Goal: Information Seeking & Learning: Learn about a topic

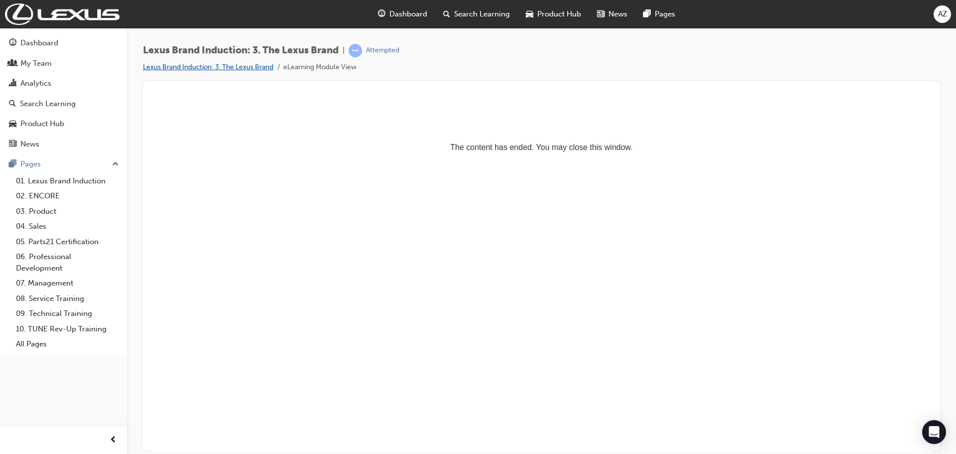
click at [253, 68] on link "Lexus Brand Induction: 3. The Lexus Brand" at bounding box center [208, 67] width 130 height 8
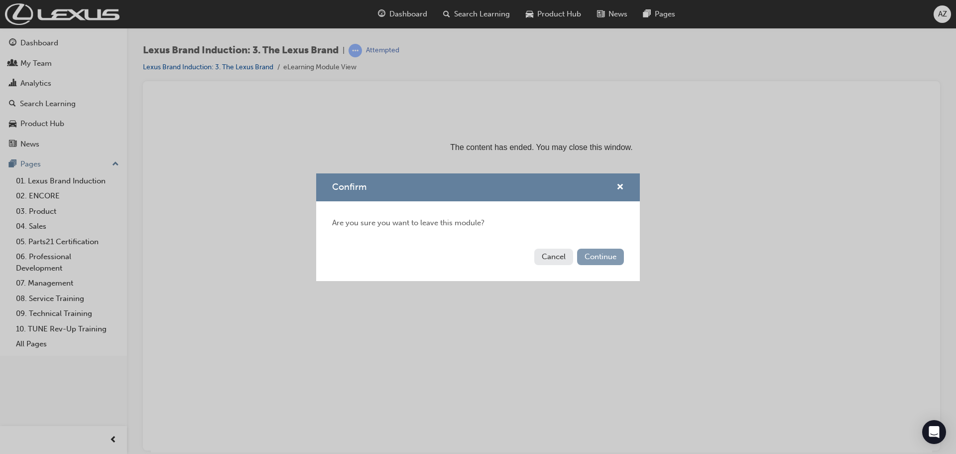
click at [587, 253] on button "Continue" at bounding box center [600, 257] width 47 height 16
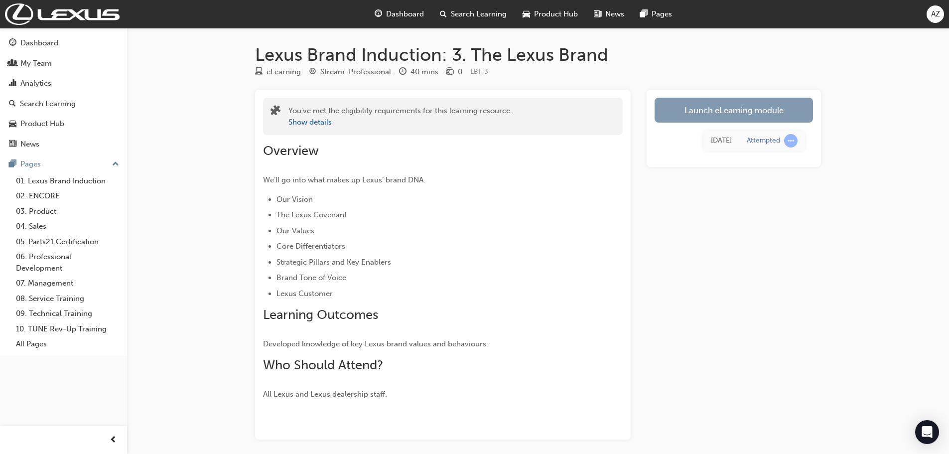
click at [727, 112] on link "Launch eLearning module" at bounding box center [733, 110] width 158 height 25
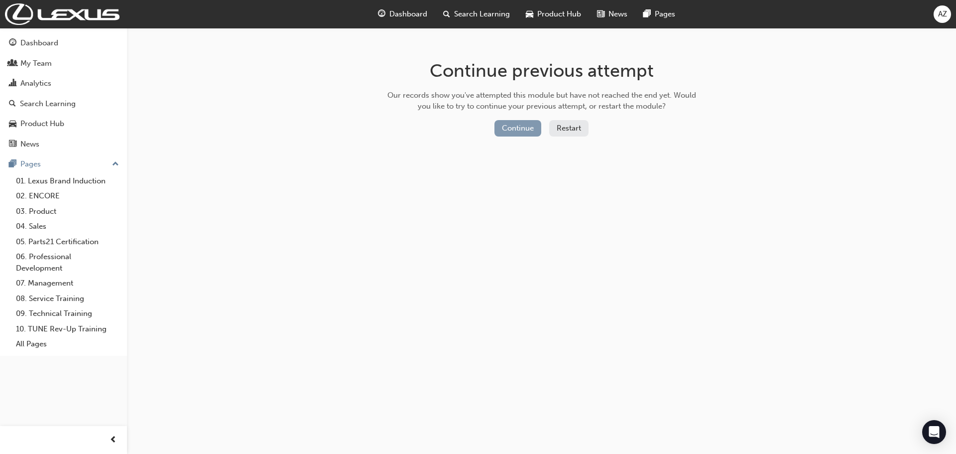
click at [518, 133] on button "Continue" at bounding box center [518, 128] width 47 height 16
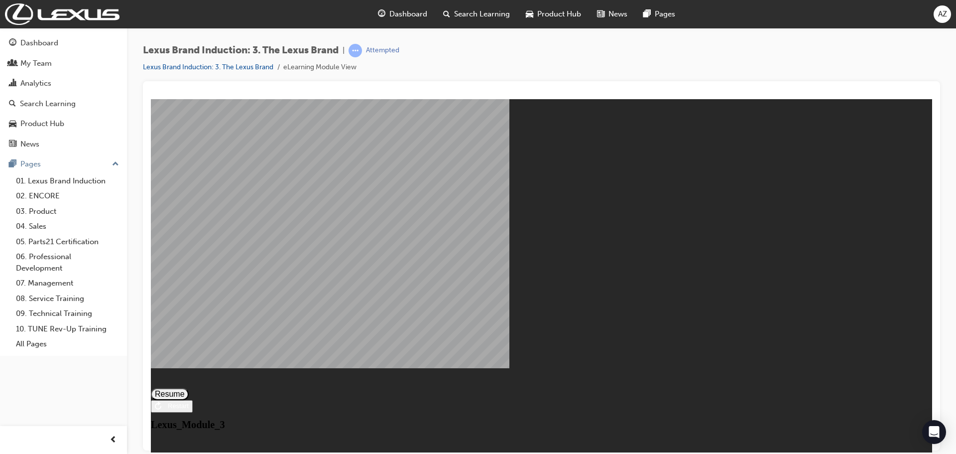
click at [189, 388] on button "Resume" at bounding box center [170, 394] width 38 height 12
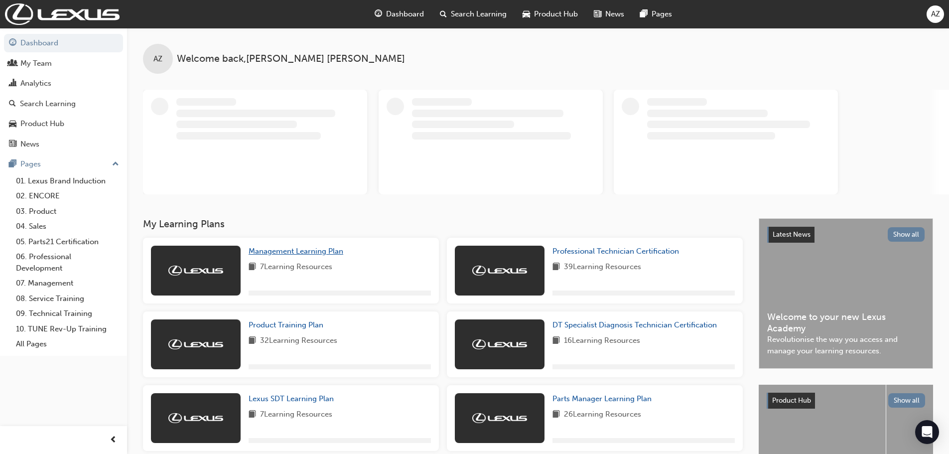
click at [282, 248] on span "Management Learning Plan" at bounding box center [296, 251] width 95 height 9
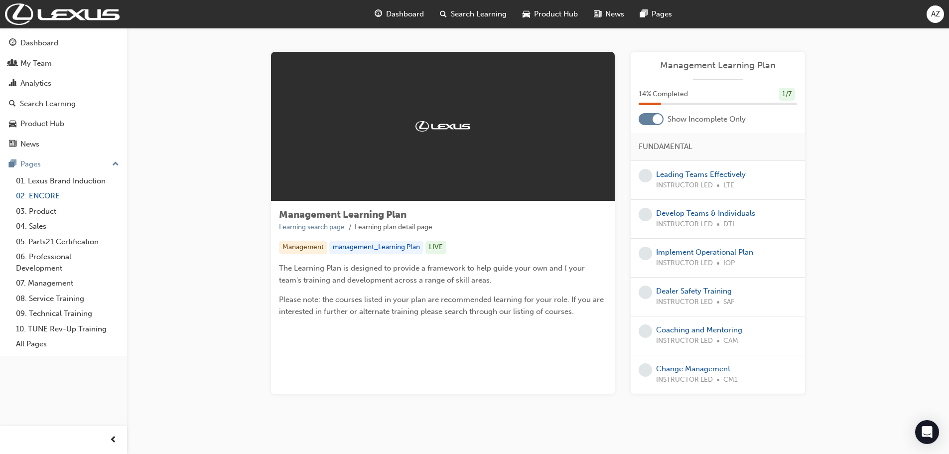
click at [42, 197] on link "02. ENCORE" at bounding box center [67, 195] width 111 height 15
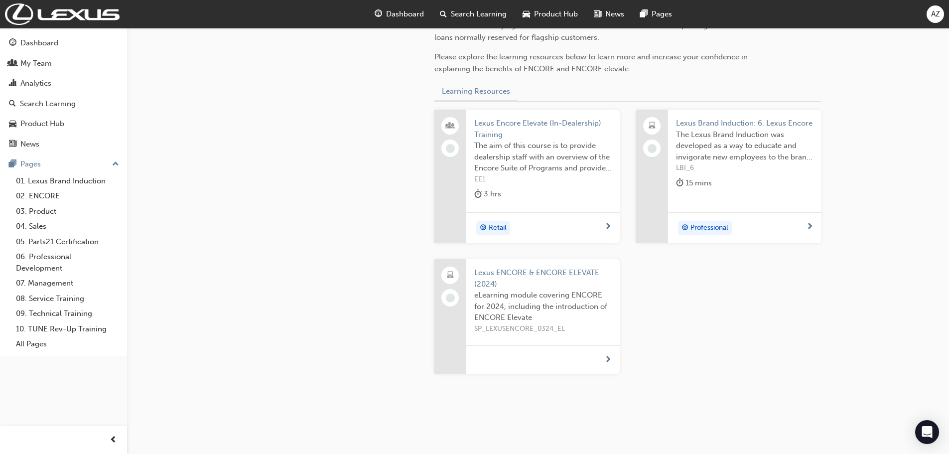
scroll to position [349, 0]
click at [40, 106] on div "Search Learning" at bounding box center [48, 103] width 56 height 11
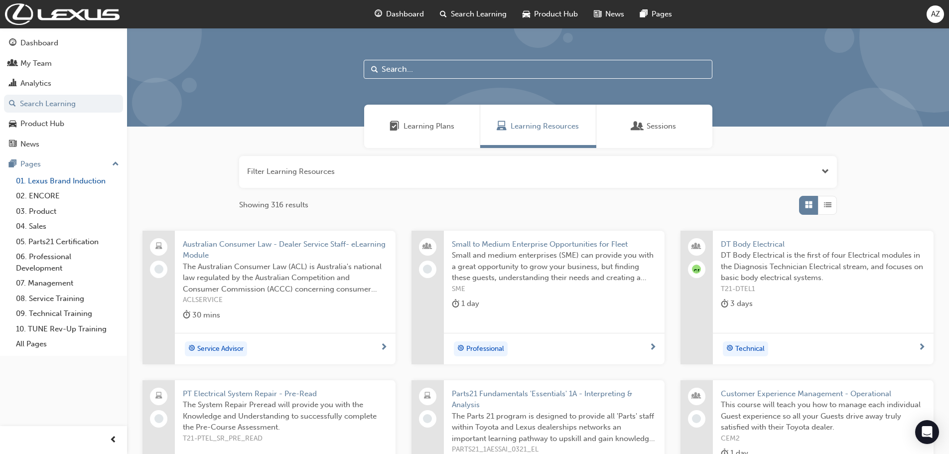
click at [50, 180] on link "01. Lexus Brand Induction" at bounding box center [67, 180] width 111 height 15
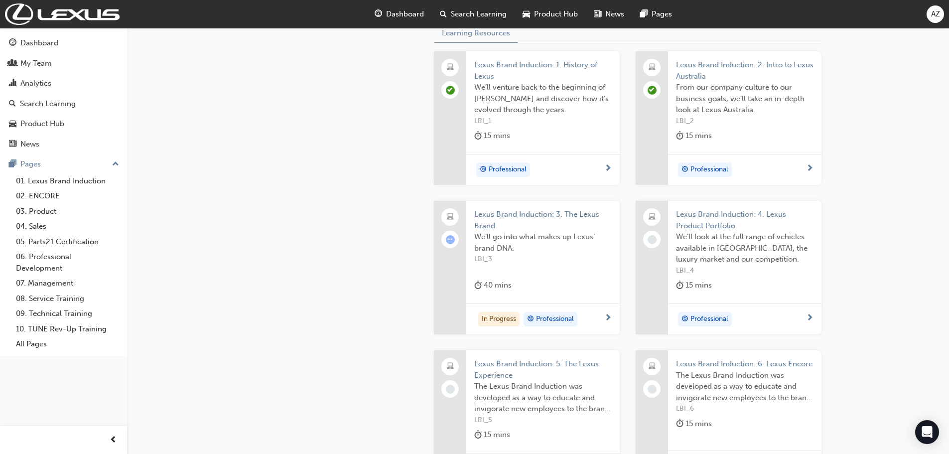
scroll to position [299, 0]
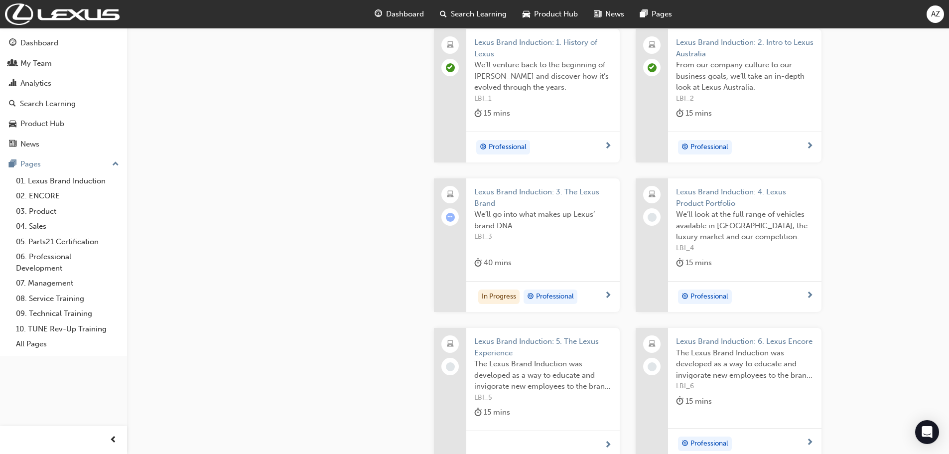
click at [605, 294] on span "next-icon" at bounding box center [607, 295] width 7 height 9
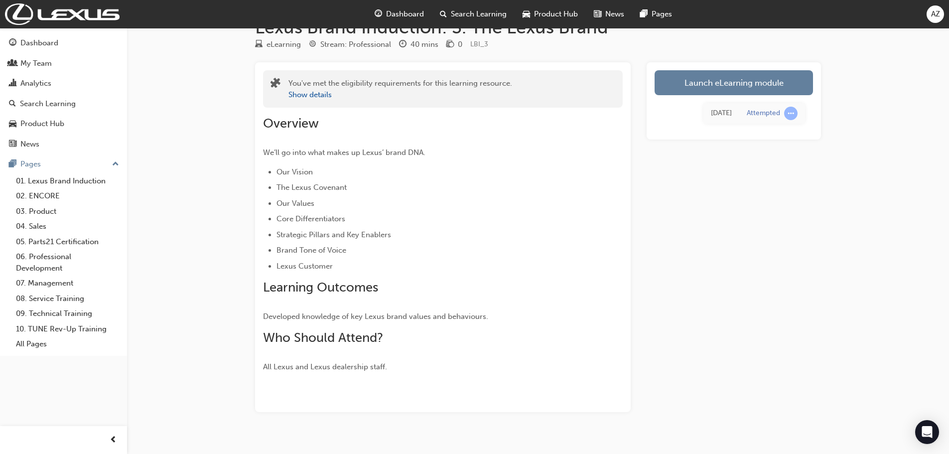
scroll to position [42, 0]
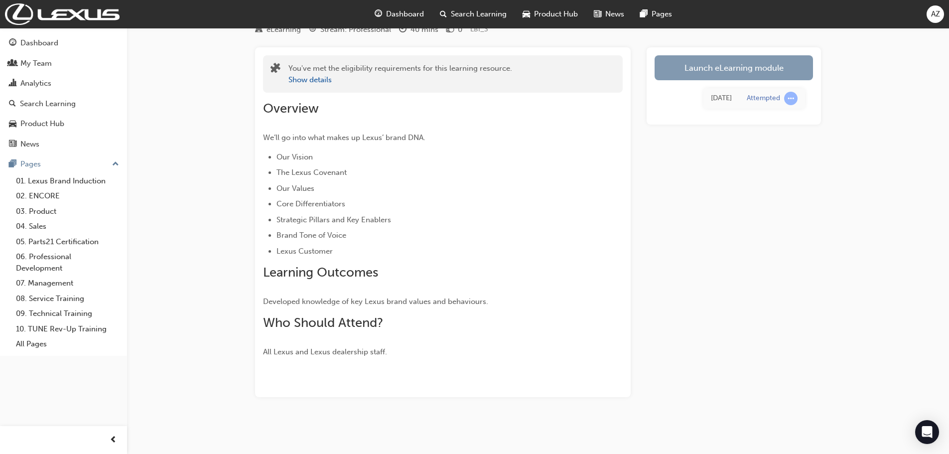
click at [704, 71] on link "Launch eLearning module" at bounding box center [733, 67] width 158 height 25
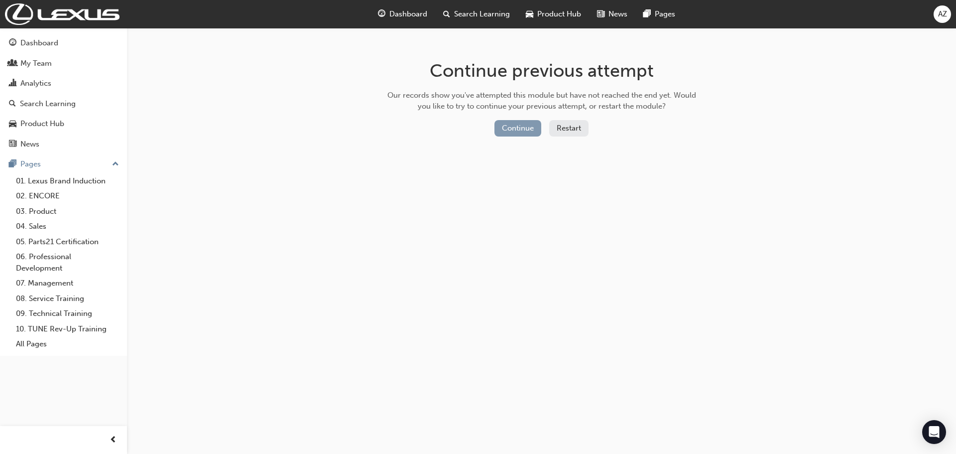
click at [505, 135] on button "Continue" at bounding box center [518, 128] width 47 height 16
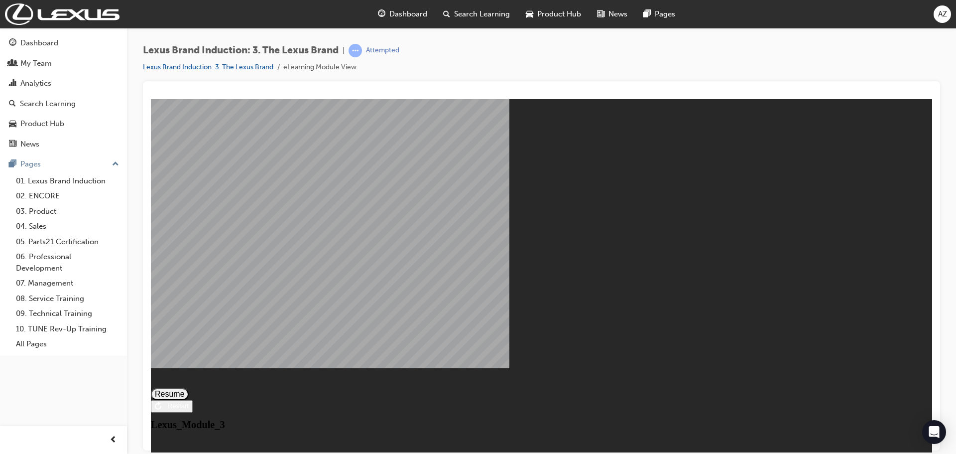
click at [189, 388] on button "Resume" at bounding box center [170, 394] width 38 height 12
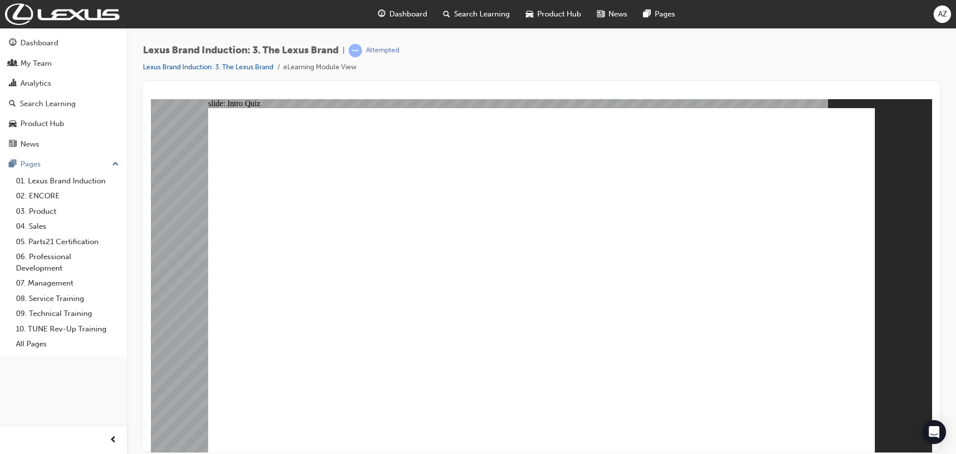
checkbox input "true"
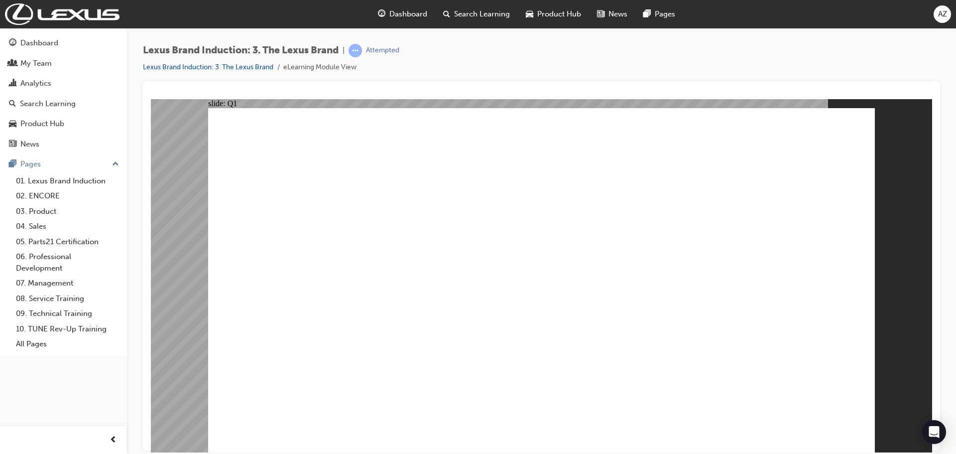
checkbox input "true"
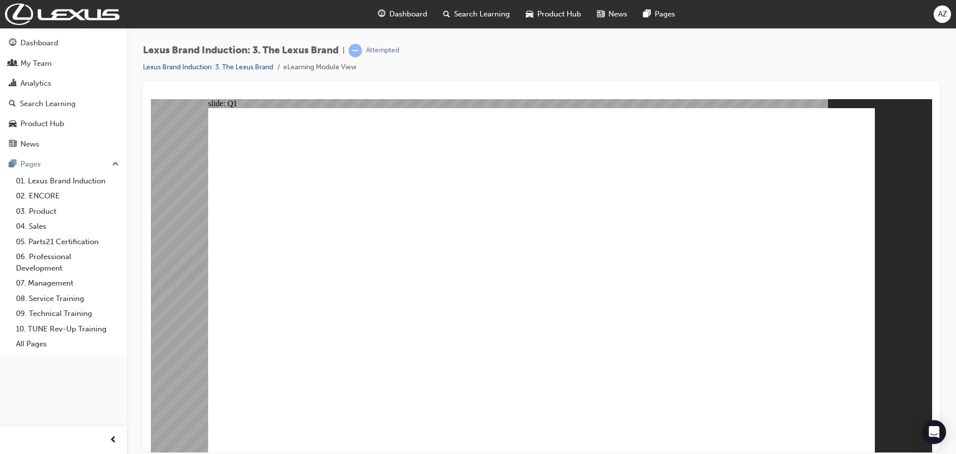
checkbox input "true"
radio input "true"
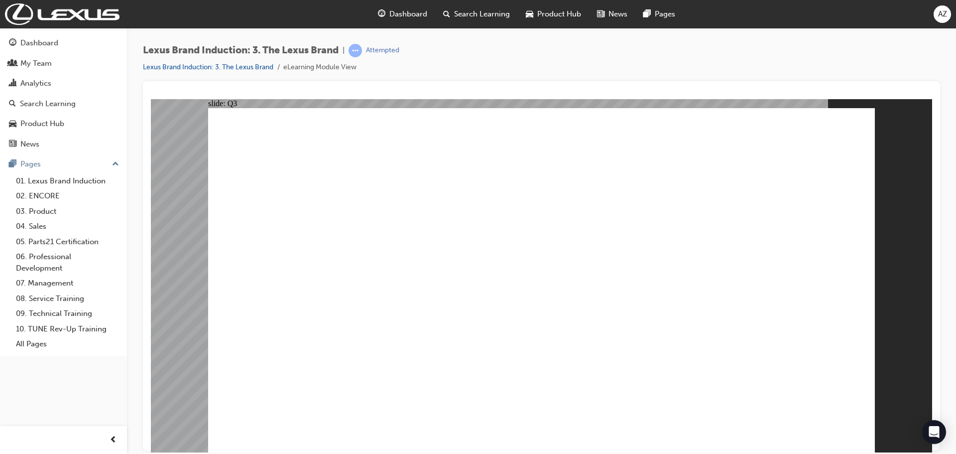
radio input "true"
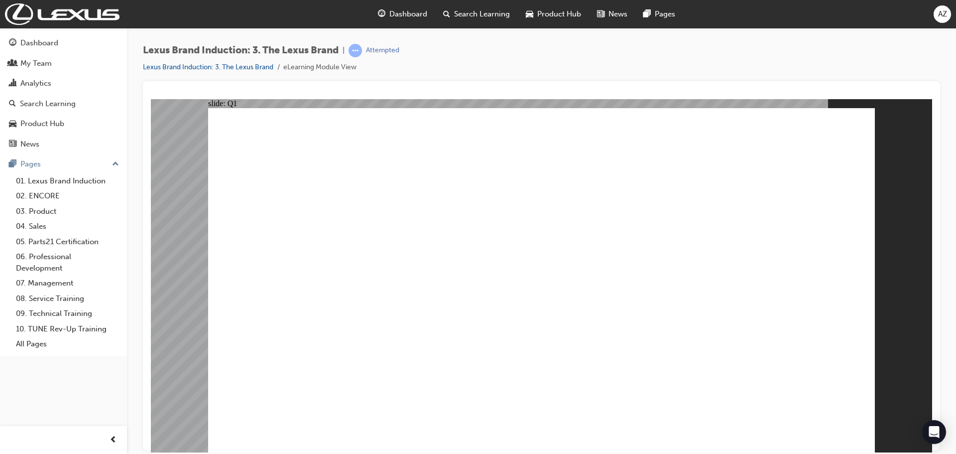
checkbox input "true"
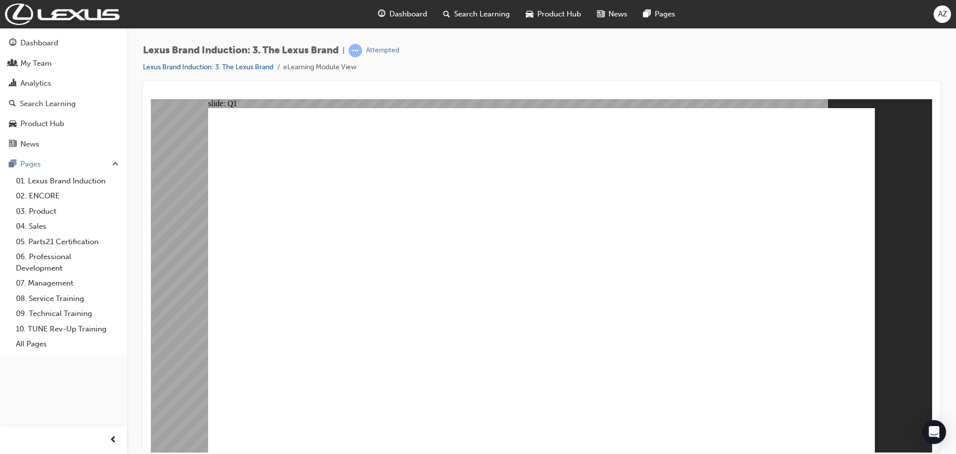
checkbox input "true"
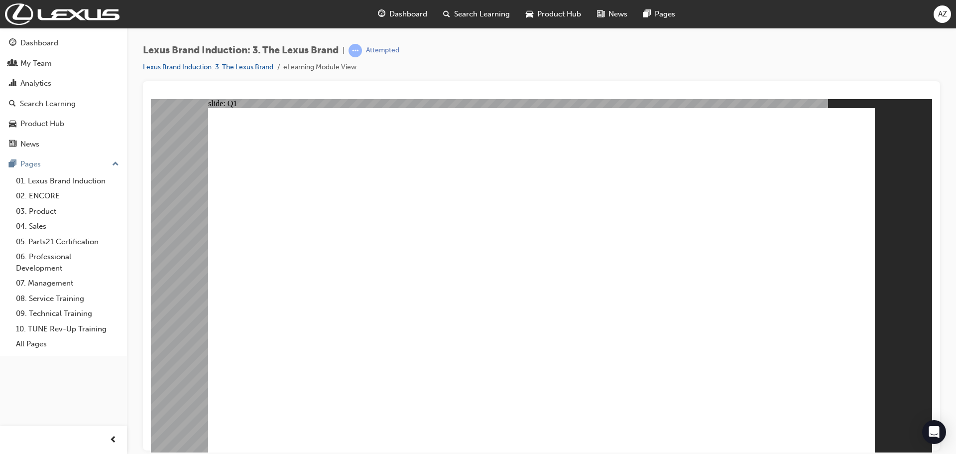
radio input "true"
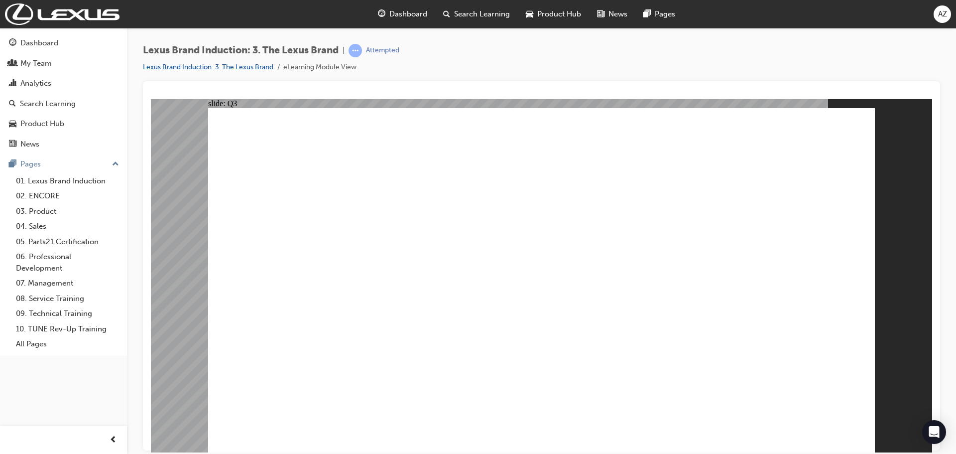
radio input "true"
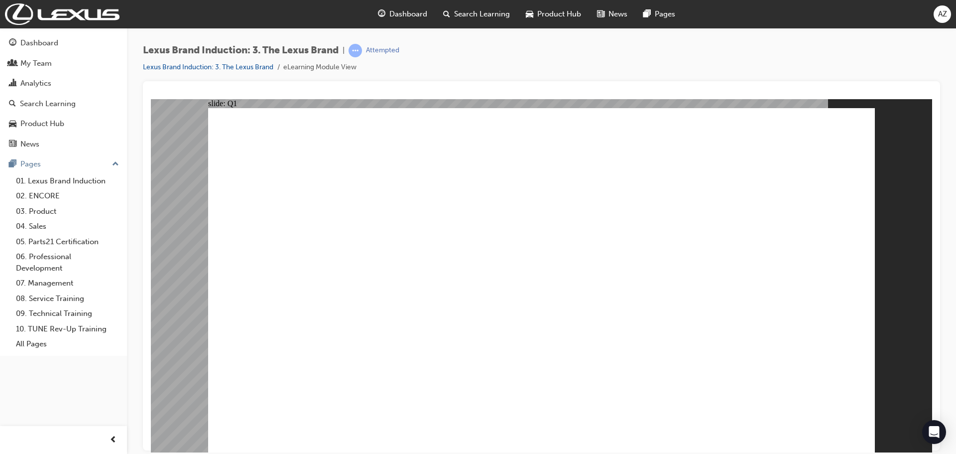
checkbox input "true"
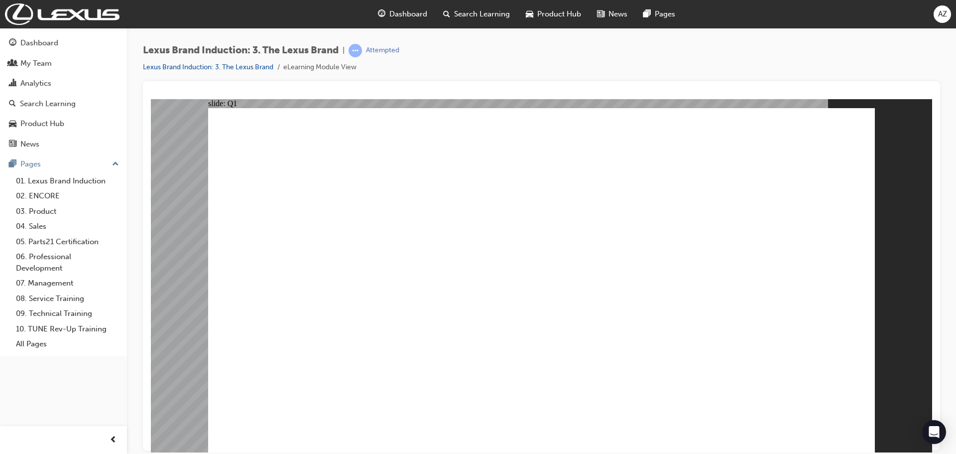
checkbox input "true"
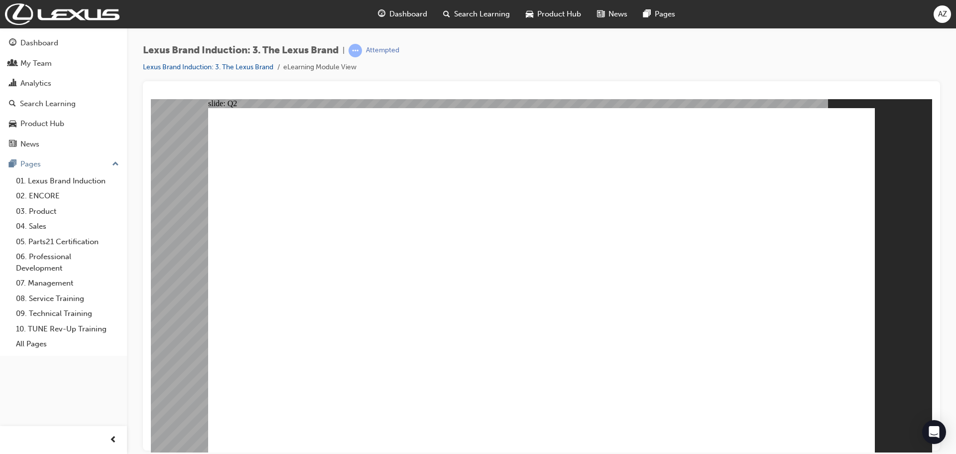
radio input "true"
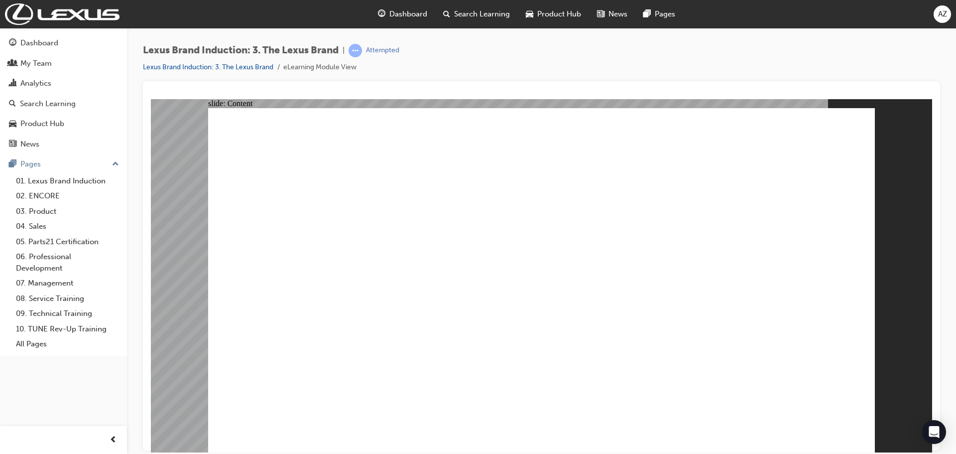
click at [716, 67] on div "Lexus Brand Induction: 3. The Lexus Brand | Attempted Lexus Brand Induction: 3.…" at bounding box center [541, 62] width 797 height 37
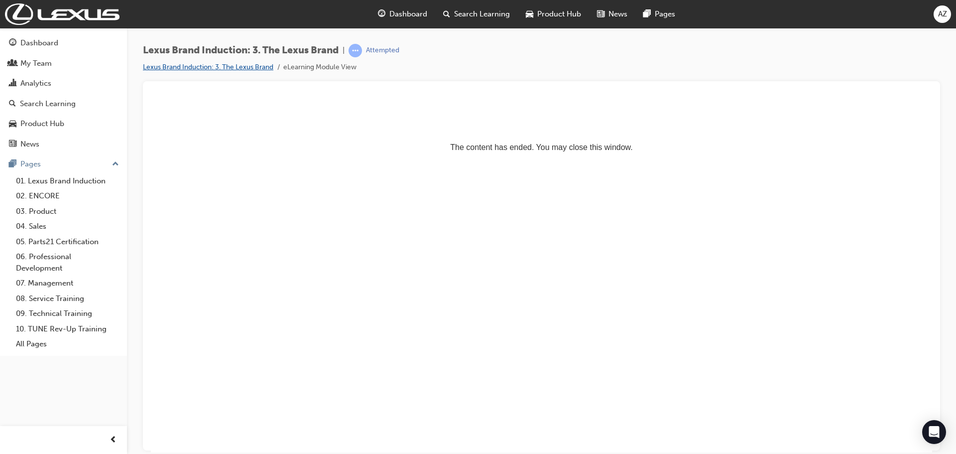
click at [238, 67] on link "Lexus Brand Induction: 3. The Lexus Brand" at bounding box center [208, 67] width 130 height 8
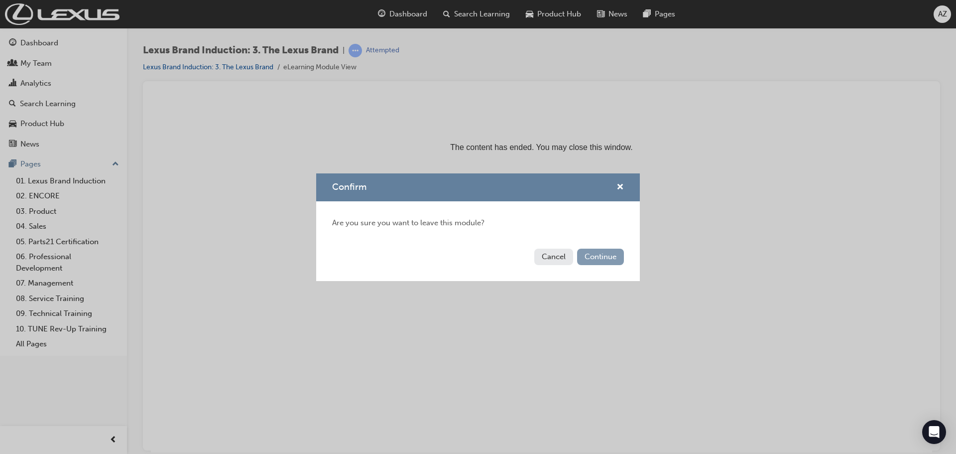
click at [593, 259] on button "Continue" at bounding box center [600, 257] width 47 height 16
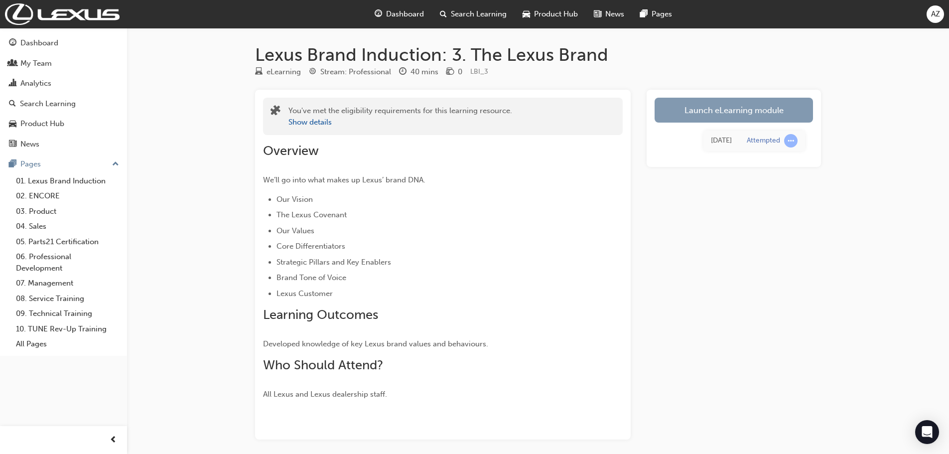
click at [700, 107] on link "Launch eLearning module" at bounding box center [733, 110] width 158 height 25
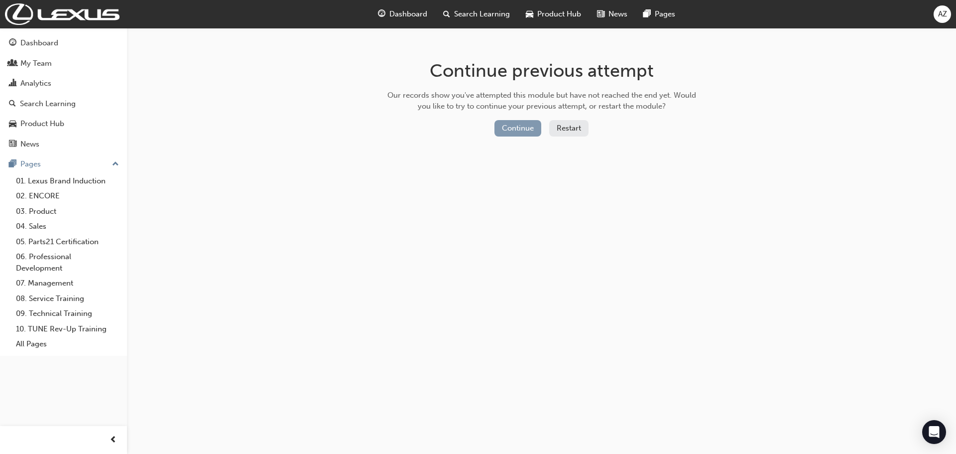
click at [508, 128] on button "Continue" at bounding box center [518, 128] width 47 height 16
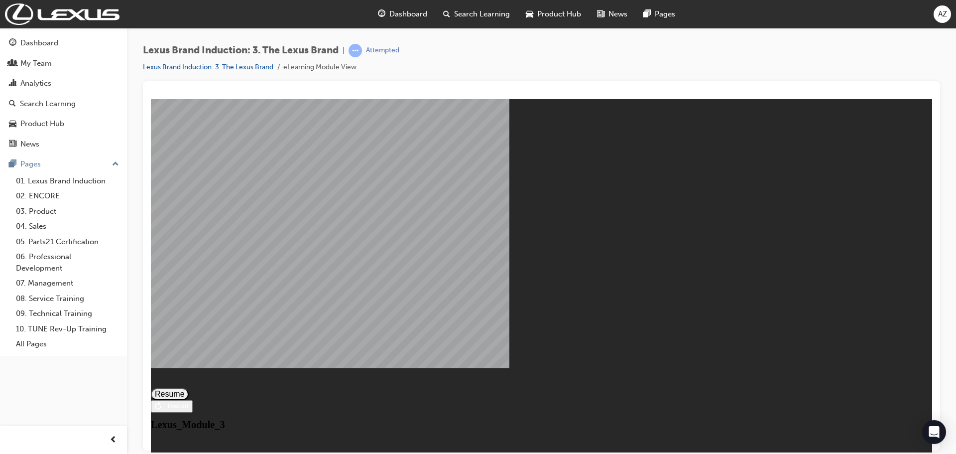
click at [189, 388] on button "Resume" at bounding box center [170, 394] width 38 height 12
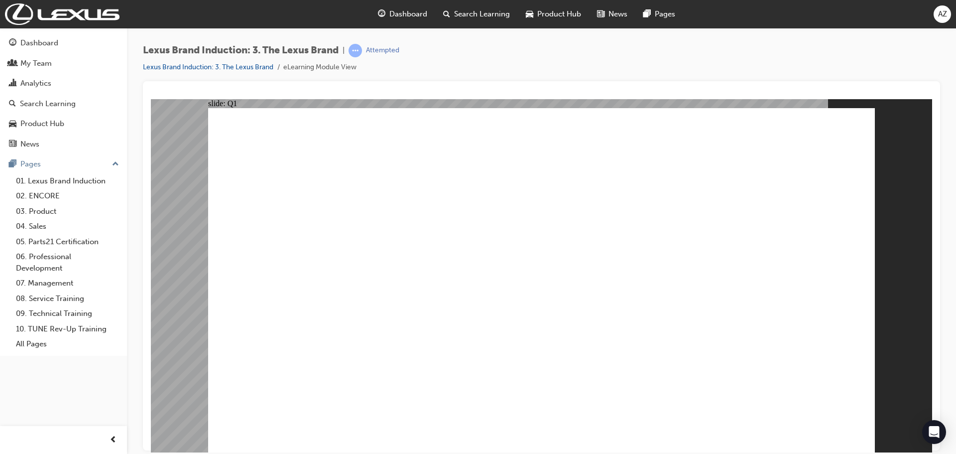
checkbox input "true"
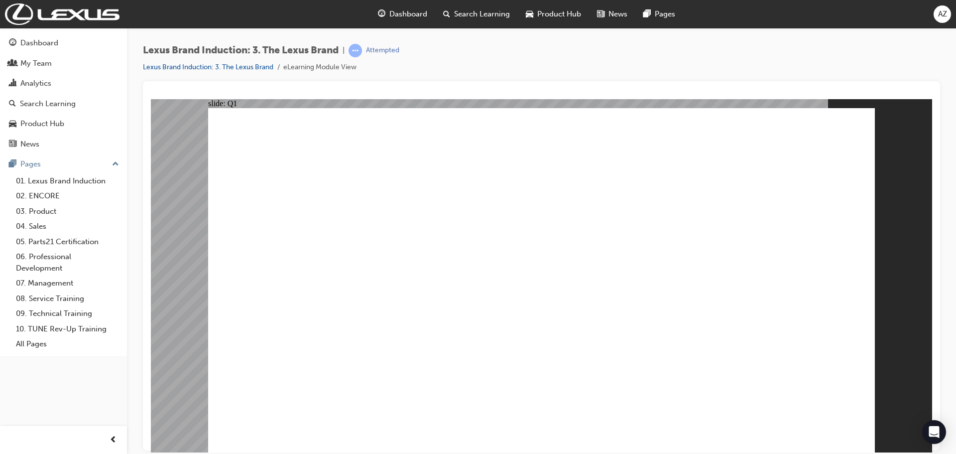
checkbox input "true"
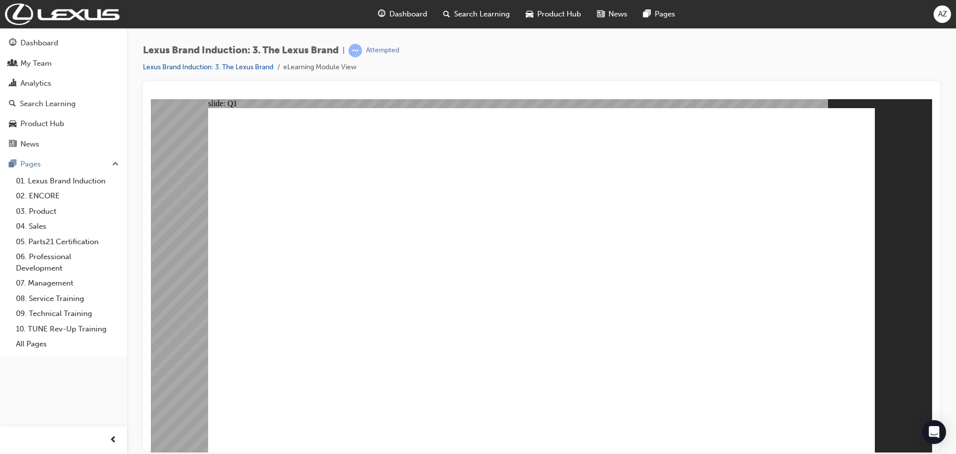
radio input "true"
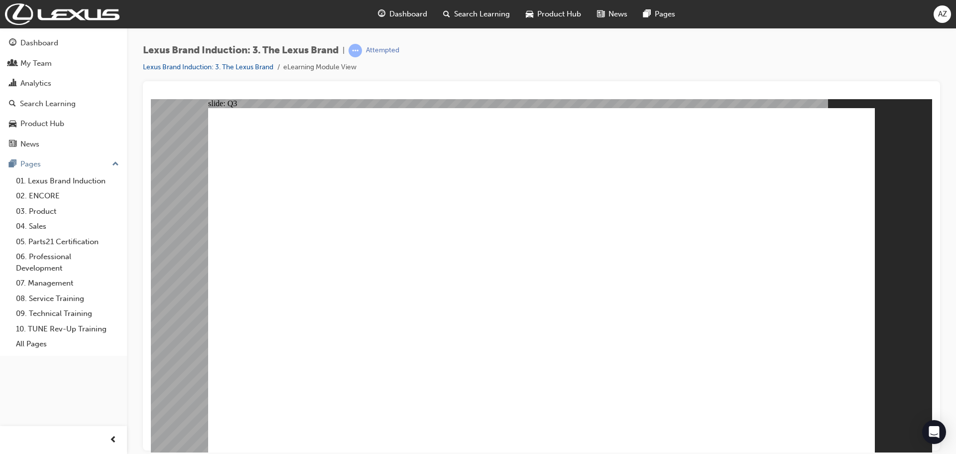
radio input "false"
radio input "true"
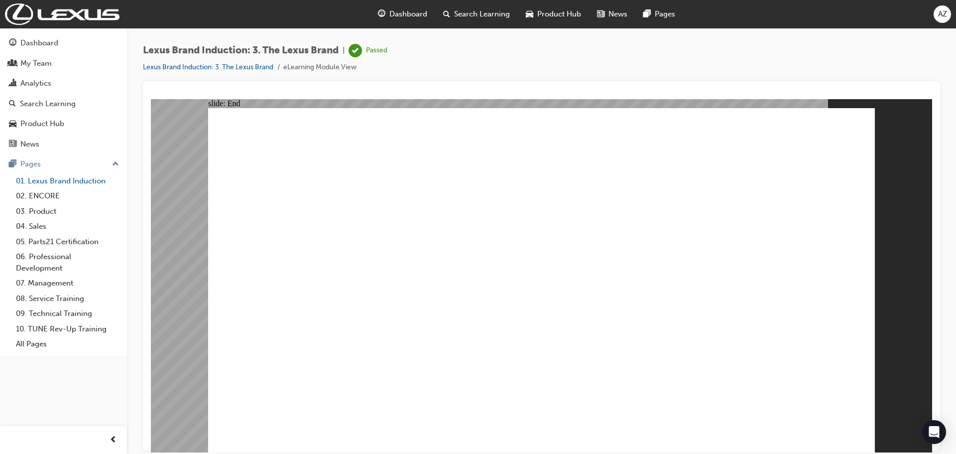
click at [68, 178] on link "01. Lexus Brand Induction" at bounding box center [67, 180] width 111 height 15
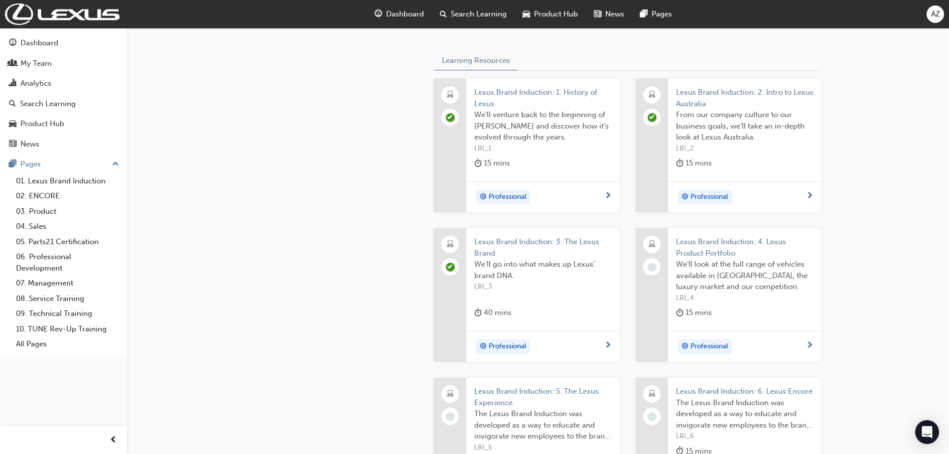
scroll to position [299, 0]
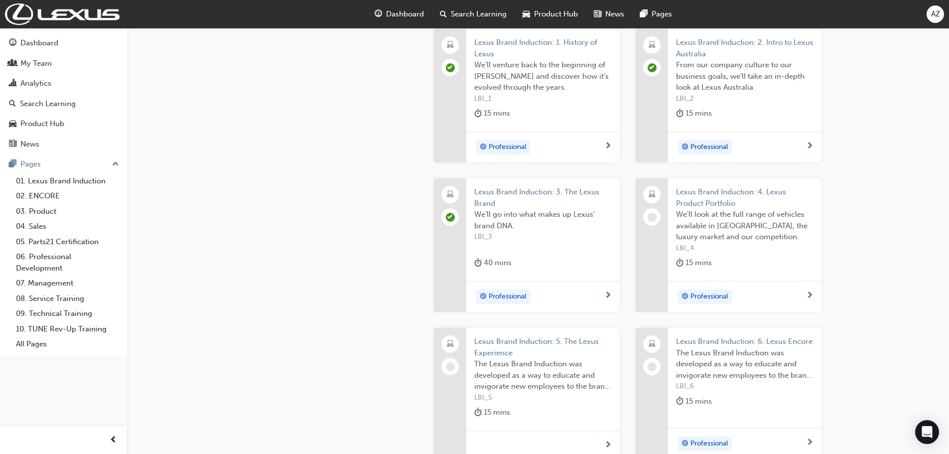
click at [805, 293] on div "Professional" at bounding box center [741, 296] width 130 height 15
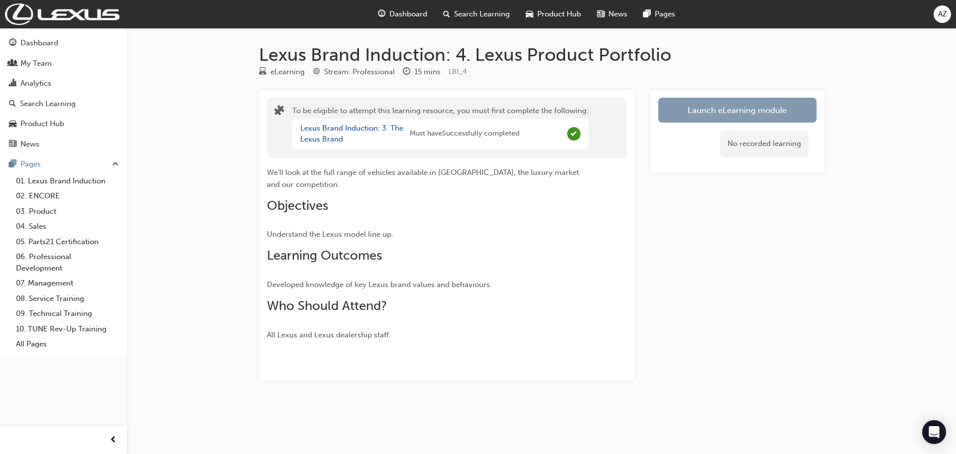
click at [728, 111] on button "Launch eLearning module" at bounding box center [737, 110] width 158 height 25
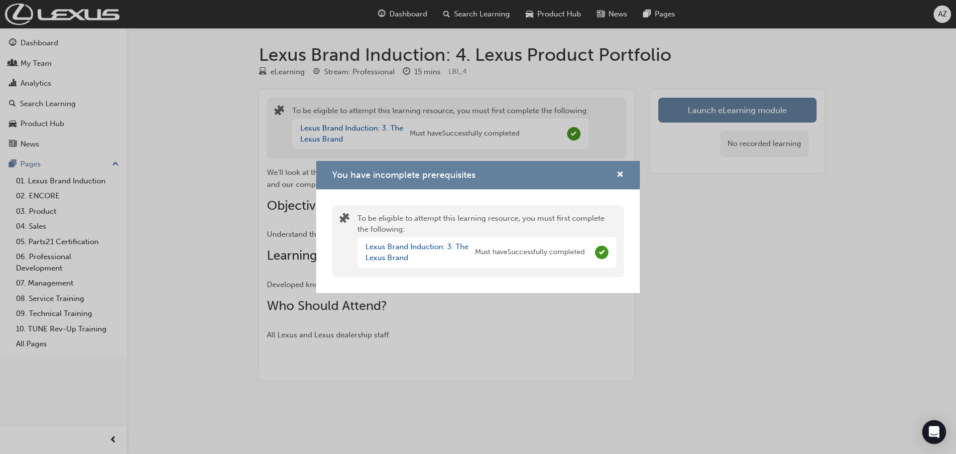
click at [690, 244] on div "You have incomplete prerequisites To be eligible to attempt this learning resou…" at bounding box center [478, 227] width 956 height 454
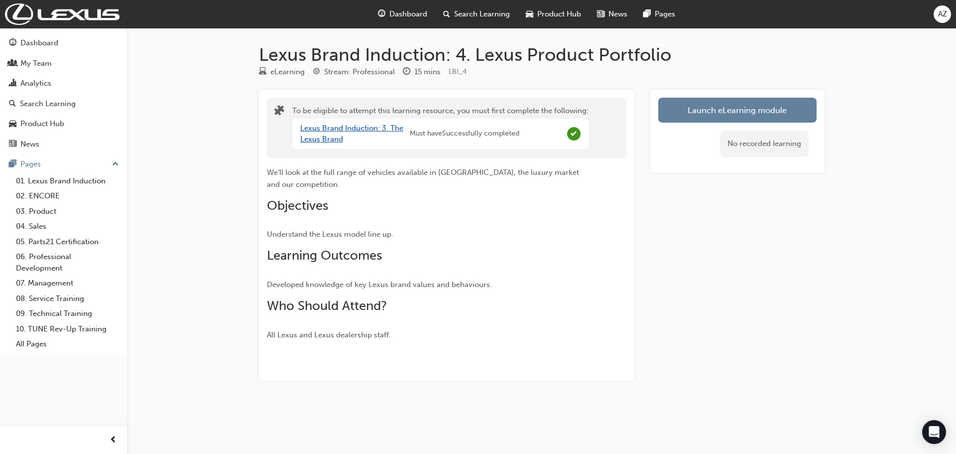
click at [324, 126] on link "Lexus Brand Induction: 3. The Lexus Brand" at bounding box center [351, 134] width 103 height 20
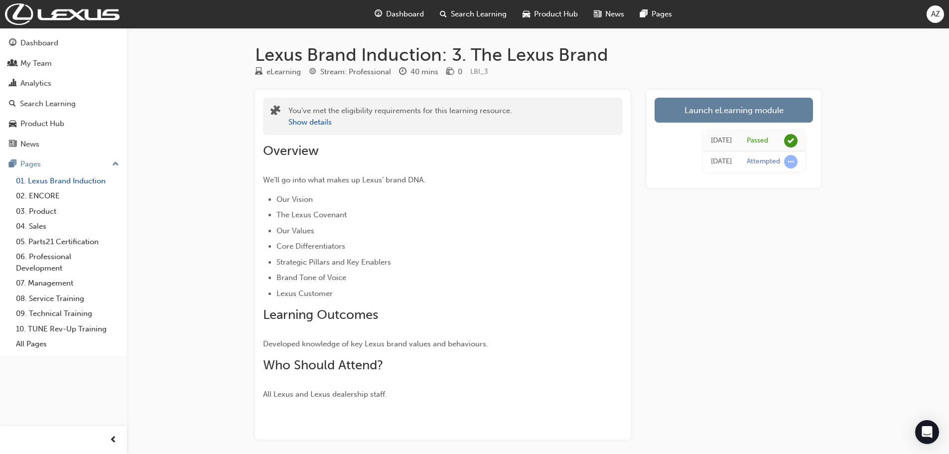
click at [62, 181] on link "01. Lexus Brand Induction" at bounding box center [67, 180] width 111 height 15
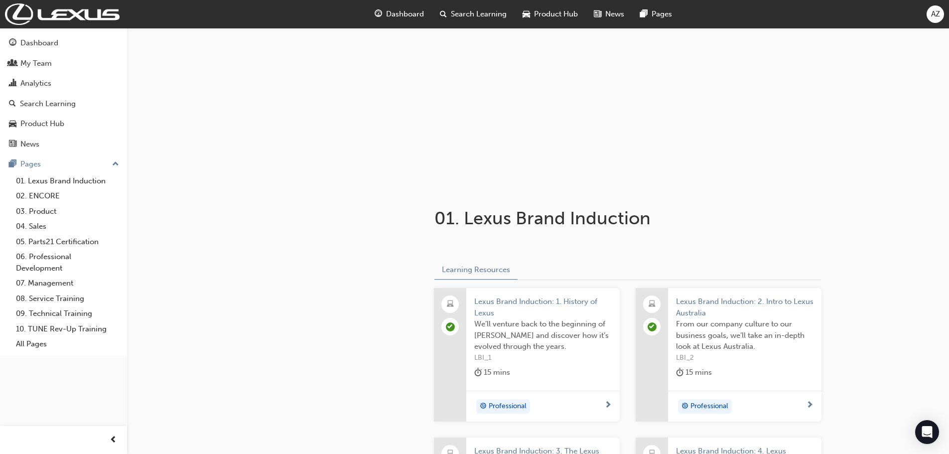
scroll to position [199, 0]
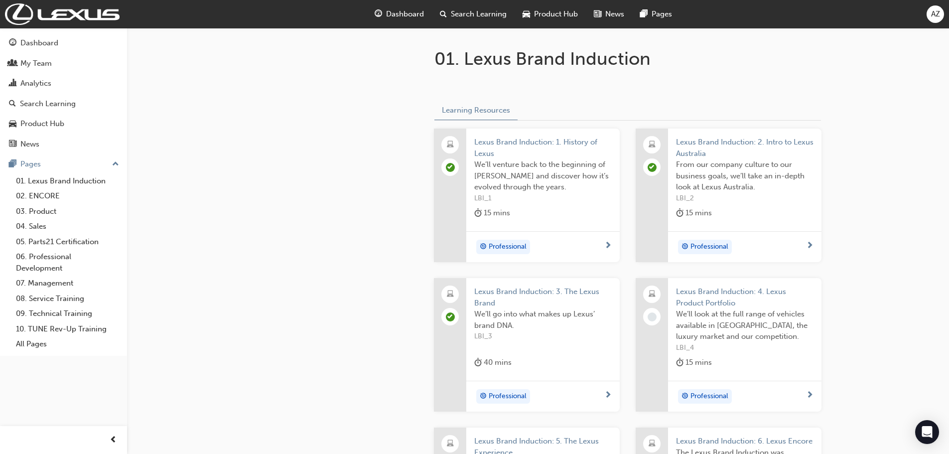
click at [698, 393] on span "Professional" at bounding box center [709, 395] width 38 height 11
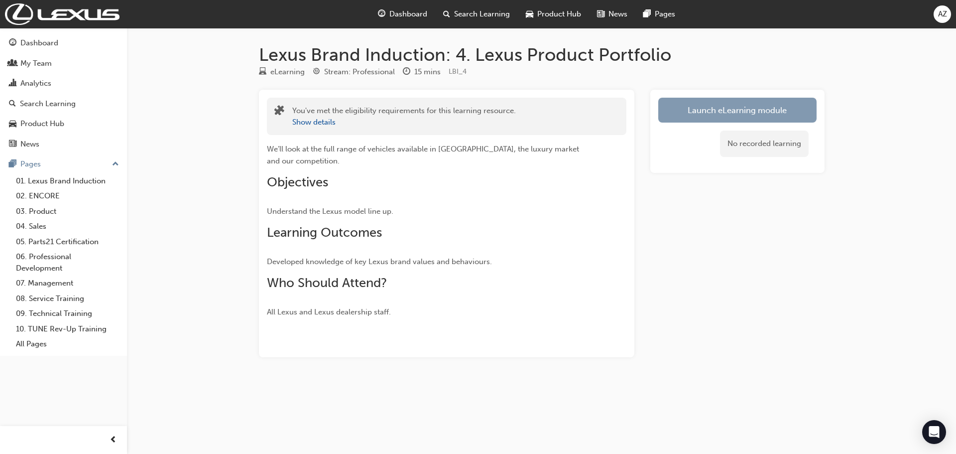
click at [709, 106] on button "Launch eLearning module" at bounding box center [737, 110] width 158 height 25
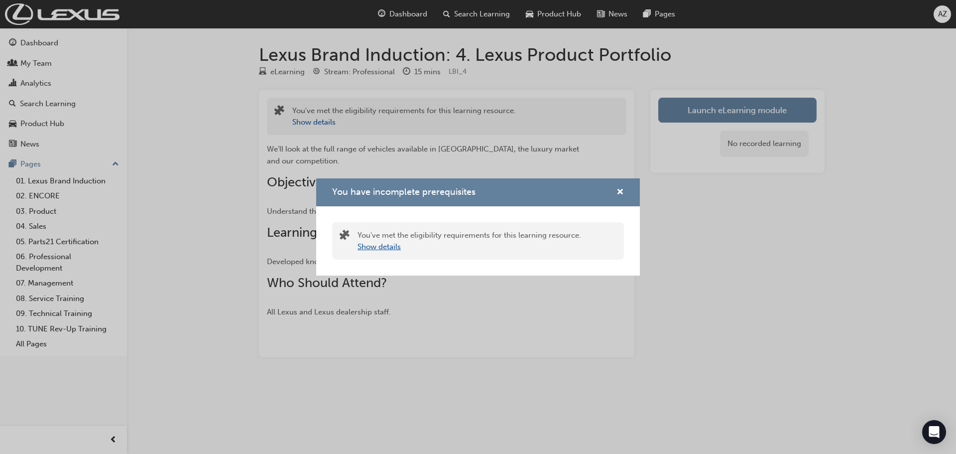
click at [381, 249] on button "Show details" at bounding box center [379, 246] width 43 height 11
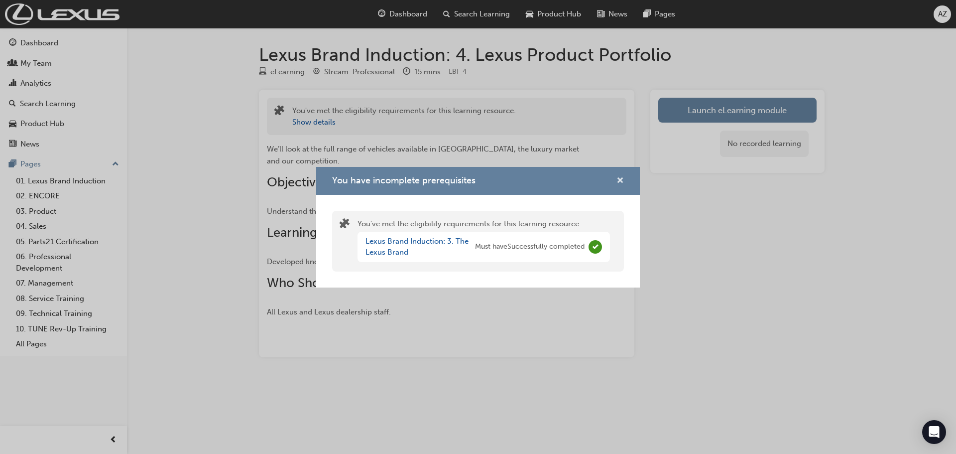
click at [621, 181] on span "cross-icon" at bounding box center [620, 181] width 7 height 9
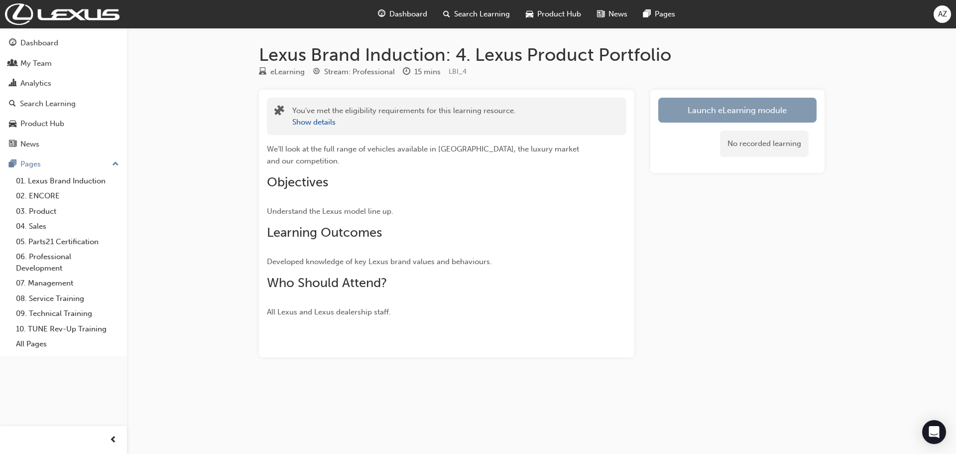
click at [704, 108] on button "Launch eLearning module" at bounding box center [737, 110] width 158 height 25
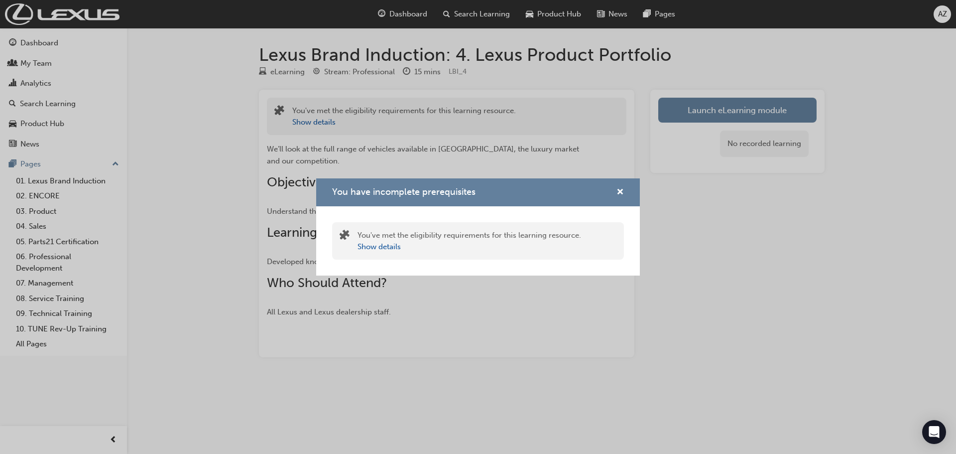
click at [626, 193] on div "You have incomplete prerequisites" at bounding box center [478, 192] width 324 height 28
click at [621, 190] on span "cross-icon" at bounding box center [620, 192] width 7 height 9
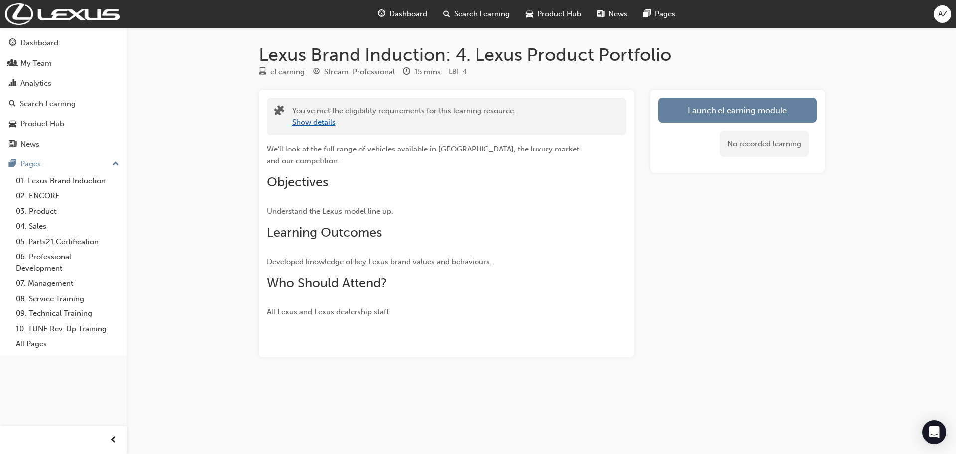
click at [306, 123] on button "Show details" at bounding box center [313, 122] width 43 height 11
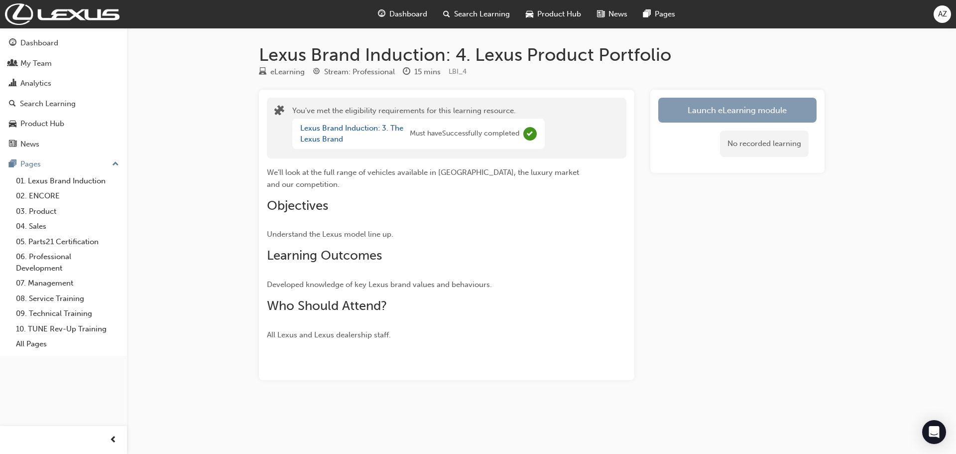
click at [717, 112] on button "Launch eLearning module" at bounding box center [737, 110] width 158 height 25
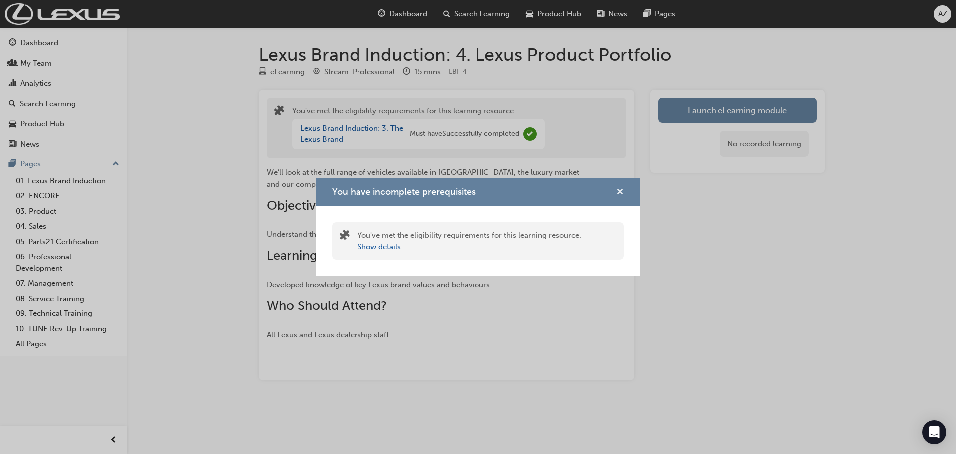
click at [623, 189] on span "cross-icon" at bounding box center [620, 192] width 7 height 9
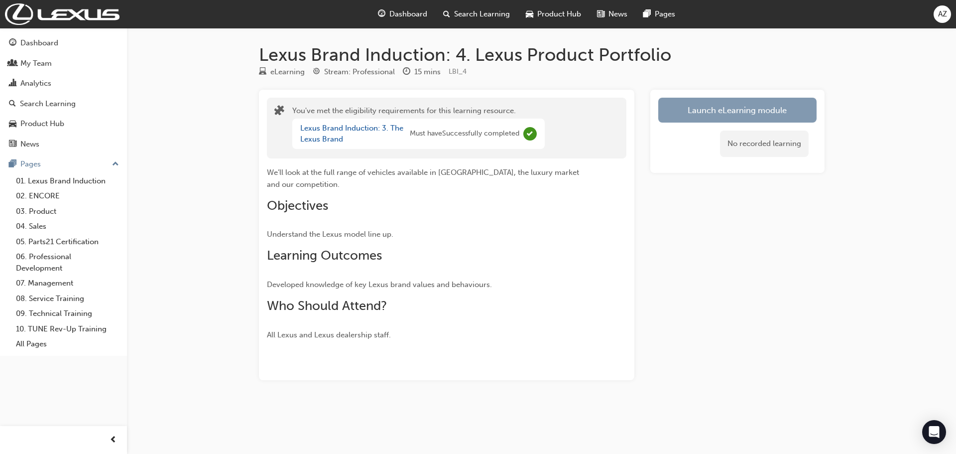
click at [713, 110] on button "Launch eLearning module" at bounding box center [737, 110] width 158 height 25
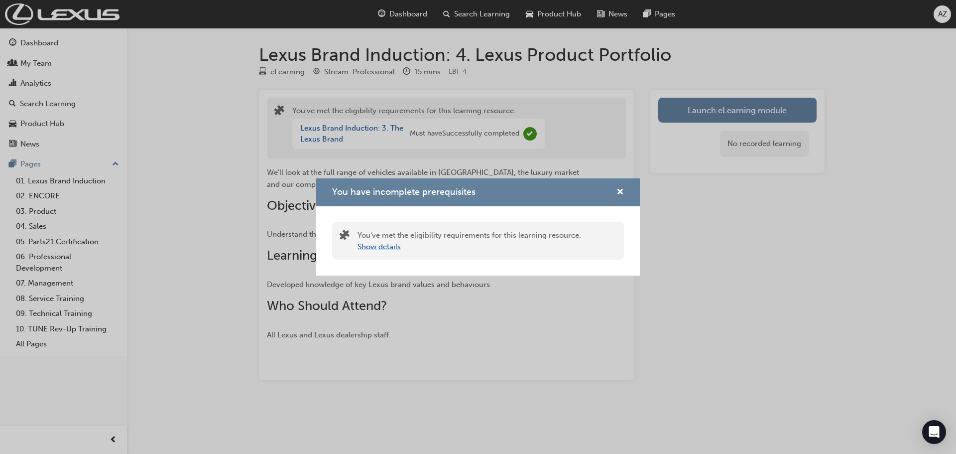
click at [375, 249] on button "Show details" at bounding box center [379, 246] width 43 height 11
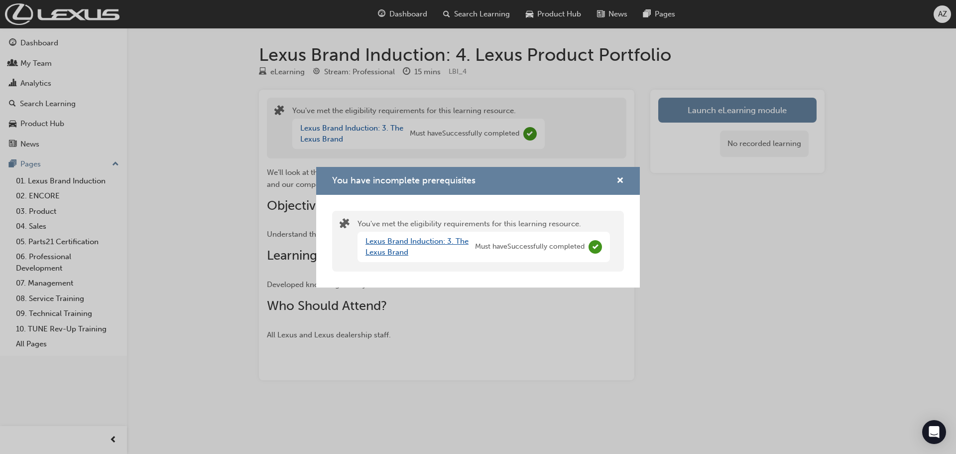
click at [398, 245] on link "Lexus Brand Induction: 3. The Lexus Brand" at bounding box center [417, 247] width 103 height 20
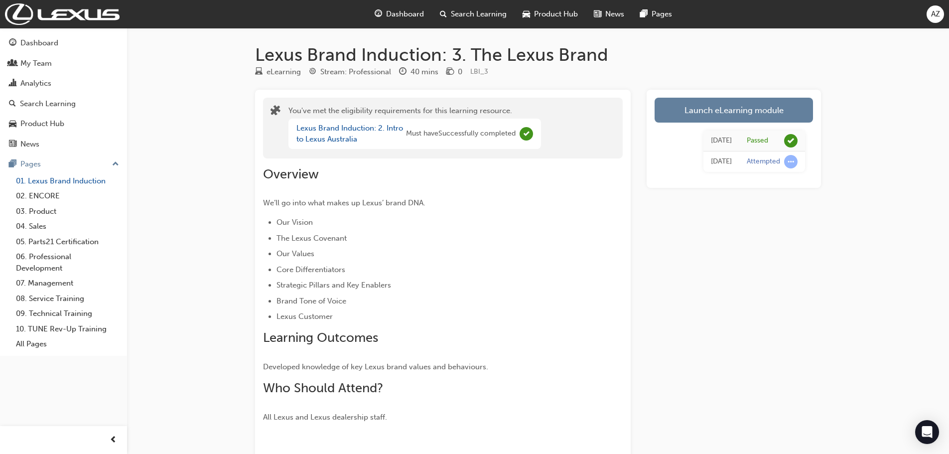
click at [36, 180] on link "01. Lexus Brand Induction" at bounding box center [67, 180] width 111 height 15
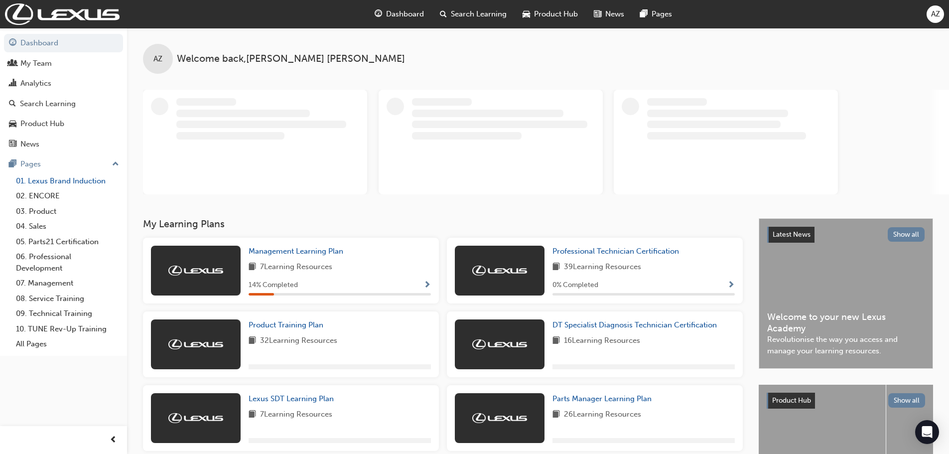
click at [48, 182] on link "01. Lexus Brand Induction" at bounding box center [67, 180] width 111 height 15
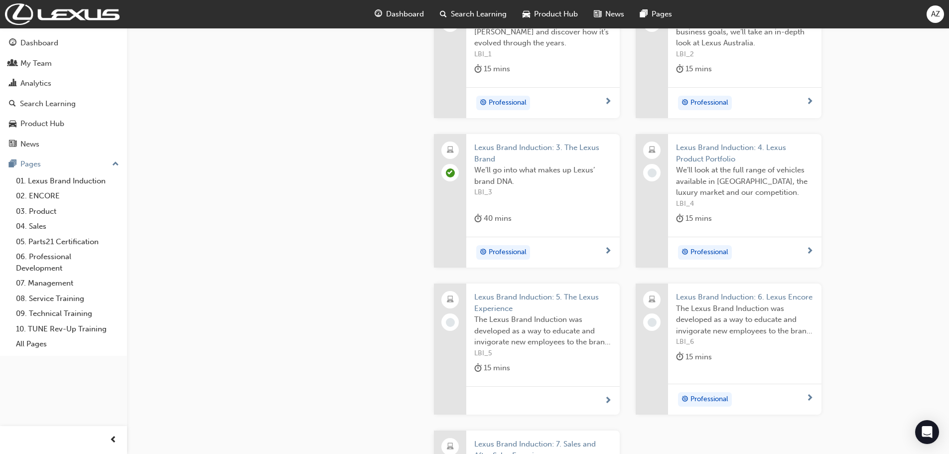
scroll to position [349, 0]
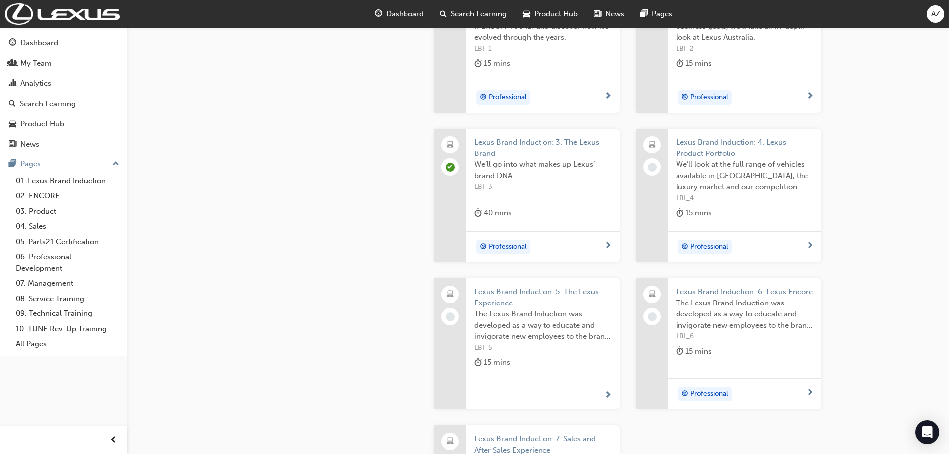
click at [808, 246] on span "next-icon" at bounding box center [809, 246] width 7 height 9
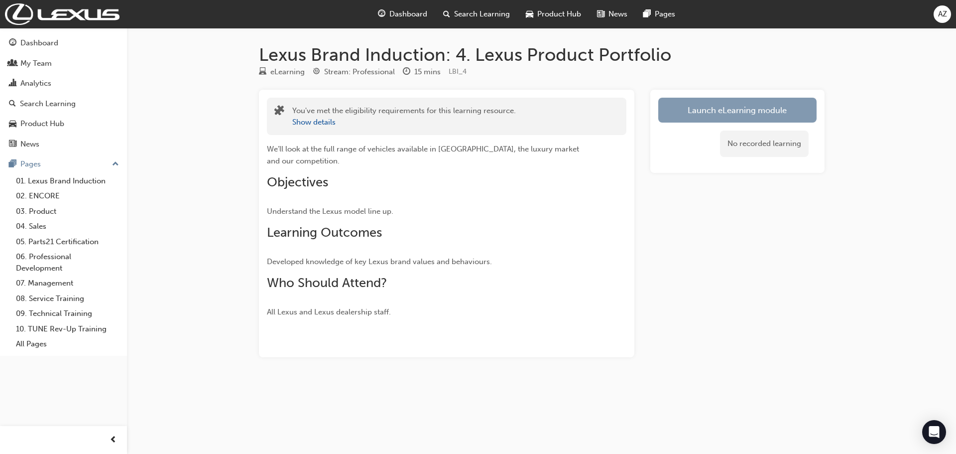
click at [704, 109] on link "Launch eLearning module" at bounding box center [737, 110] width 158 height 25
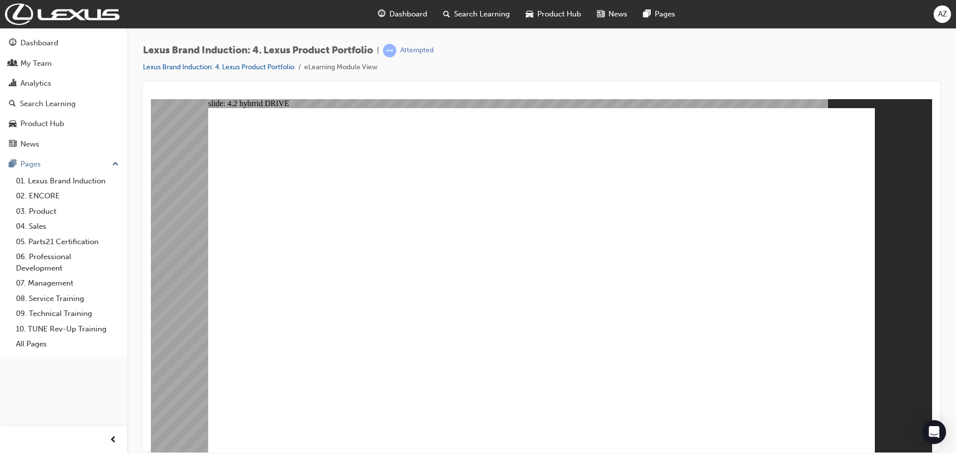
drag, startPoint x: 691, startPoint y: 370, endPoint x: 704, endPoint y: 377, distance: 15.4
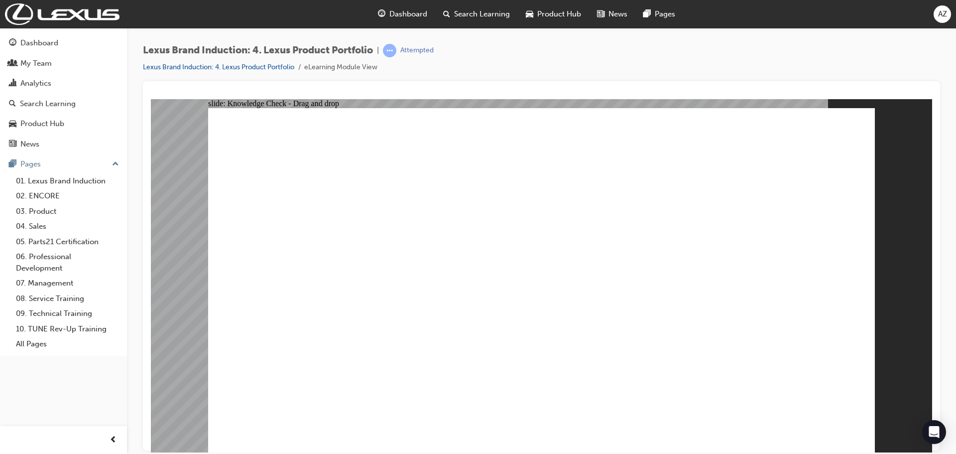
drag, startPoint x: 764, startPoint y: 321, endPoint x: 652, endPoint y: 239, distance: 138.3
drag, startPoint x: 645, startPoint y: 240, endPoint x: 773, endPoint y: 329, distance: 156.0
drag, startPoint x: 532, startPoint y: 246, endPoint x: 658, endPoint y: 335, distance: 154.1
drag, startPoint x: 767, startPoint y: 240, endPoint x: 504, endPoint y: 328, distance: 277.8
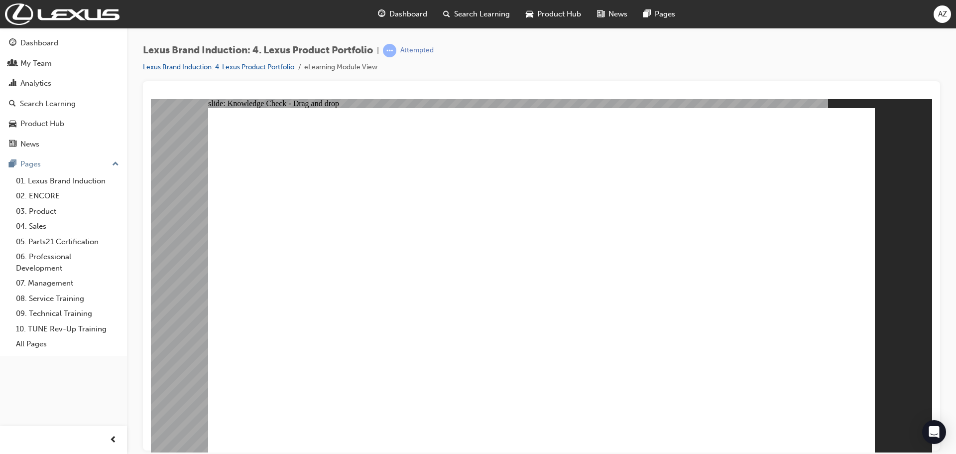
radio input "true"
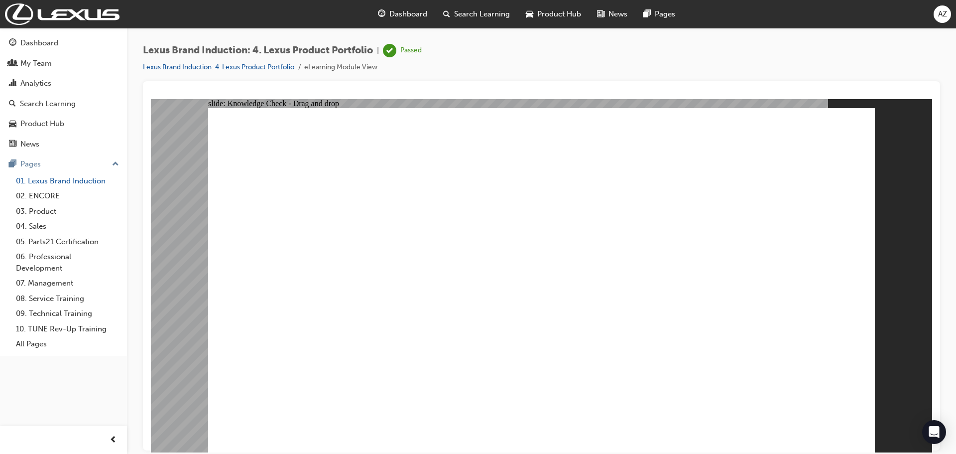
click at [66, 182] on link "01. Lexus Brand Induction" at bounding box center [67, 180] width 111 height 15
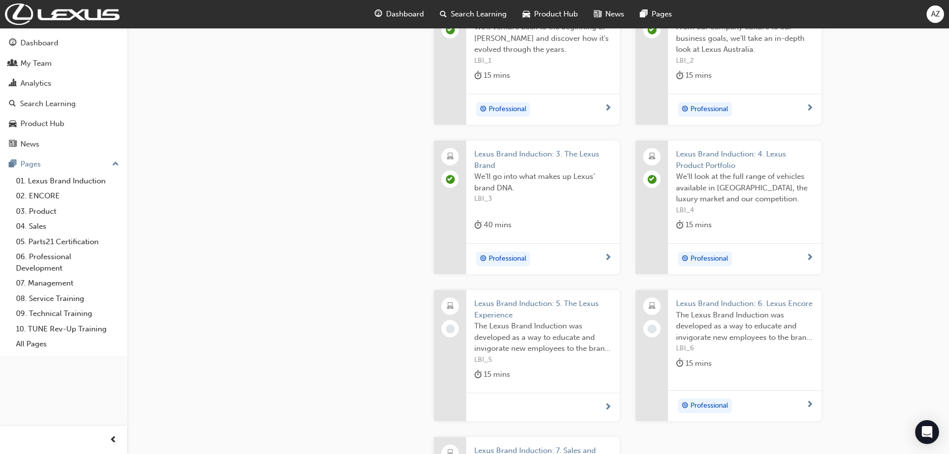
scroll to position [299, 0]
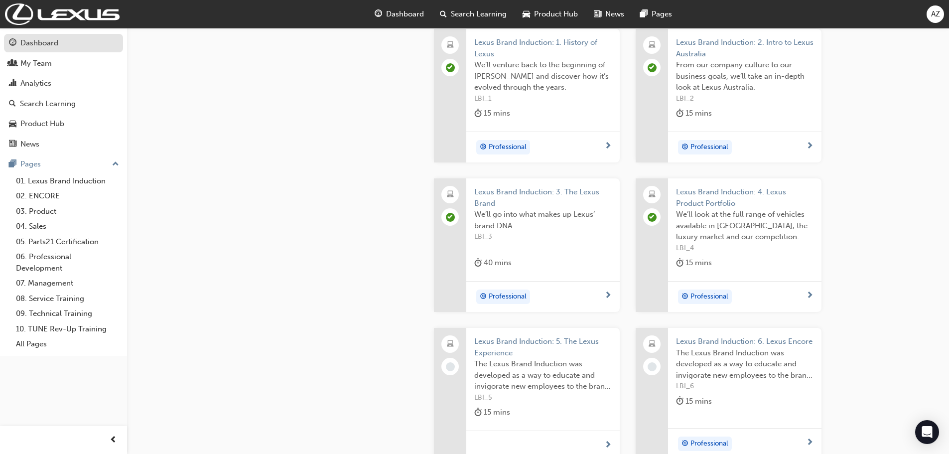
click at [43, 44] on div "Dashboard" at bounding box center [39, 42] width 38 height 11
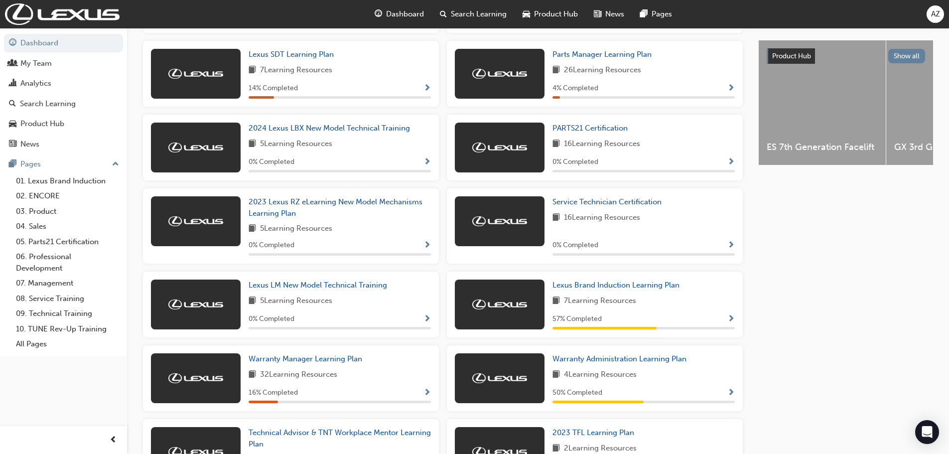
scroll to position [336, 0]
